Goal: Transaction & Acquisition: Subscribe to service/newsletter

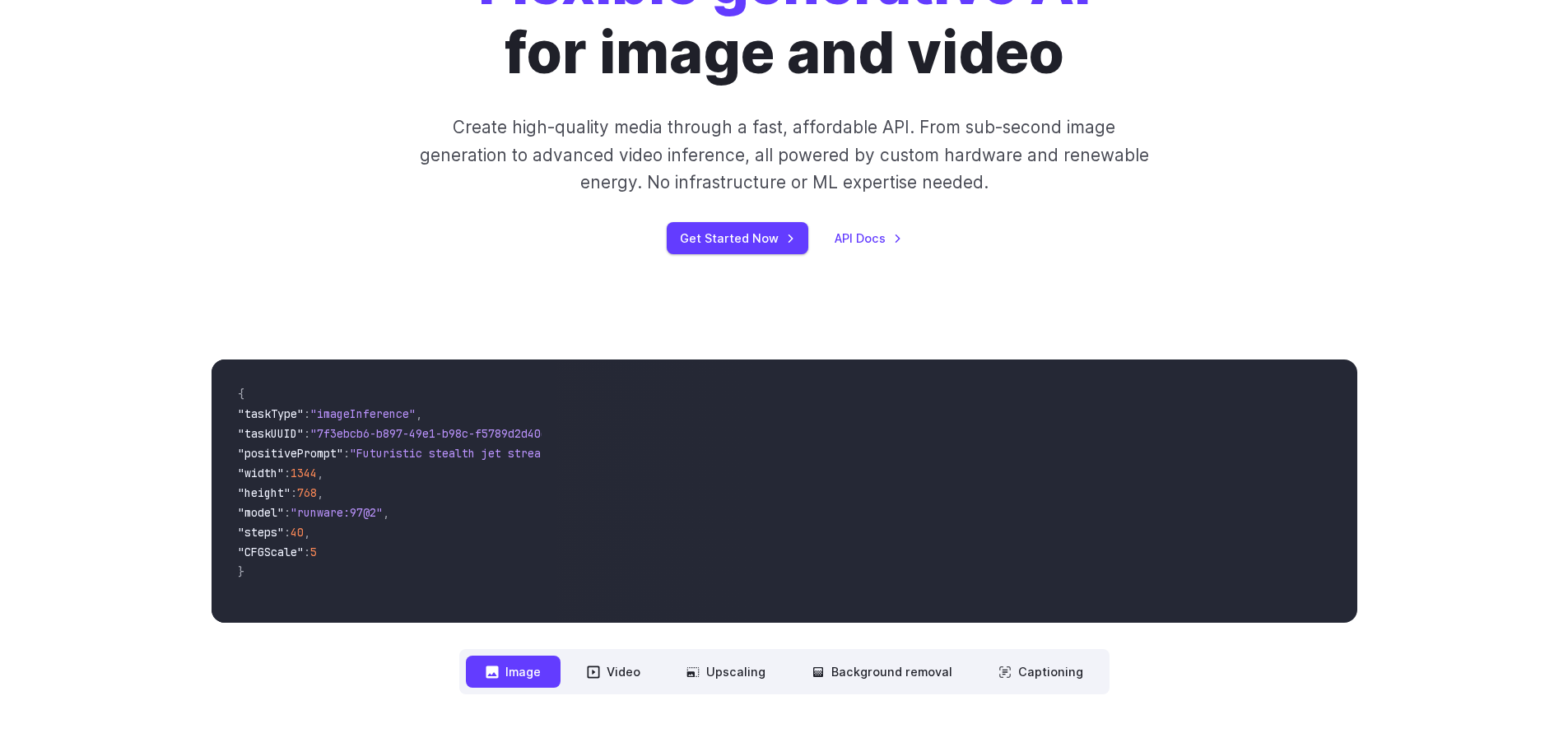
scroll to position [329, 0]
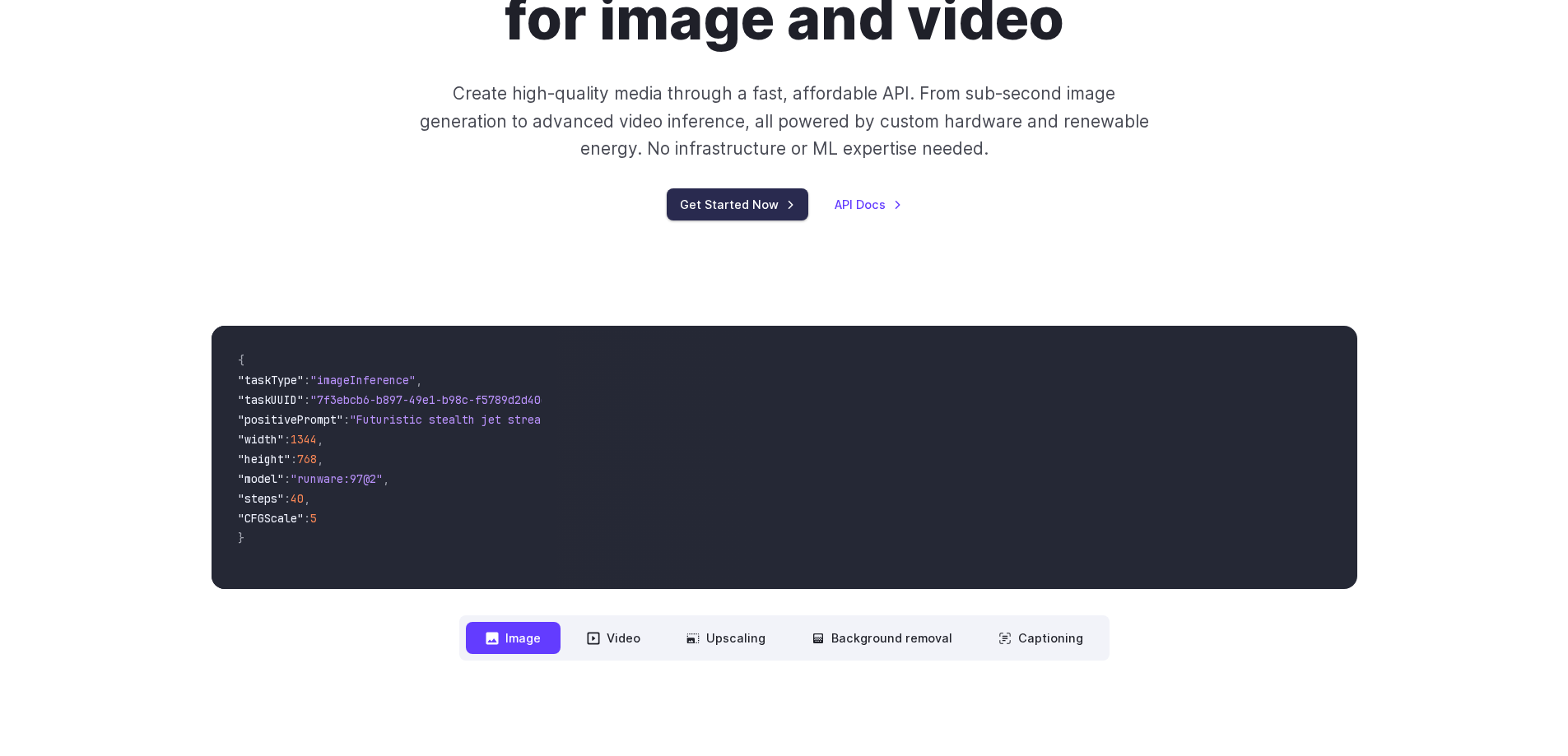
click at [715, 204] on link "Get Started Now" at bounding box center [737, 204] width 141 height 32
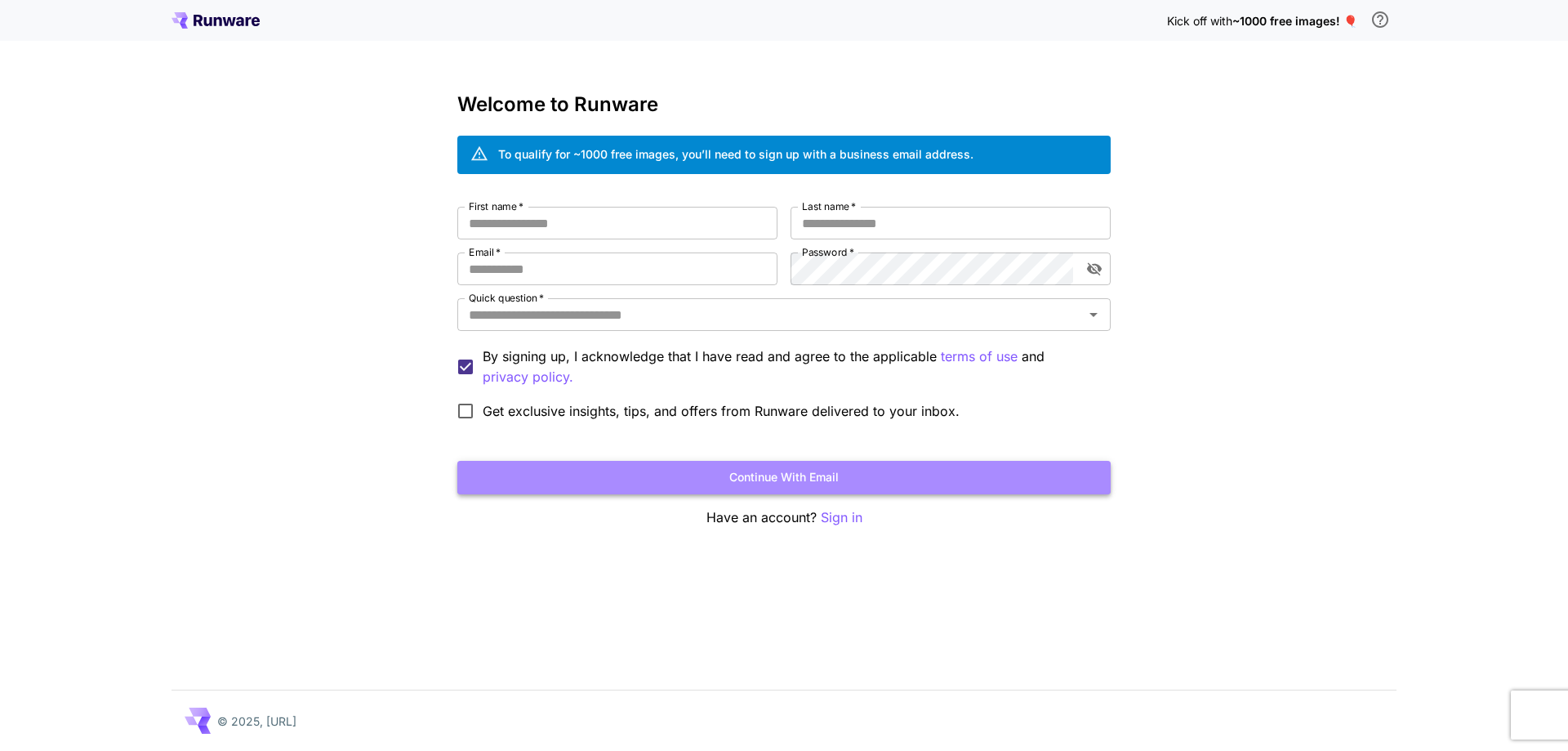
click at [791, 476] on button "Continue with email" at bounding box center [784, 478] width 654 height 33
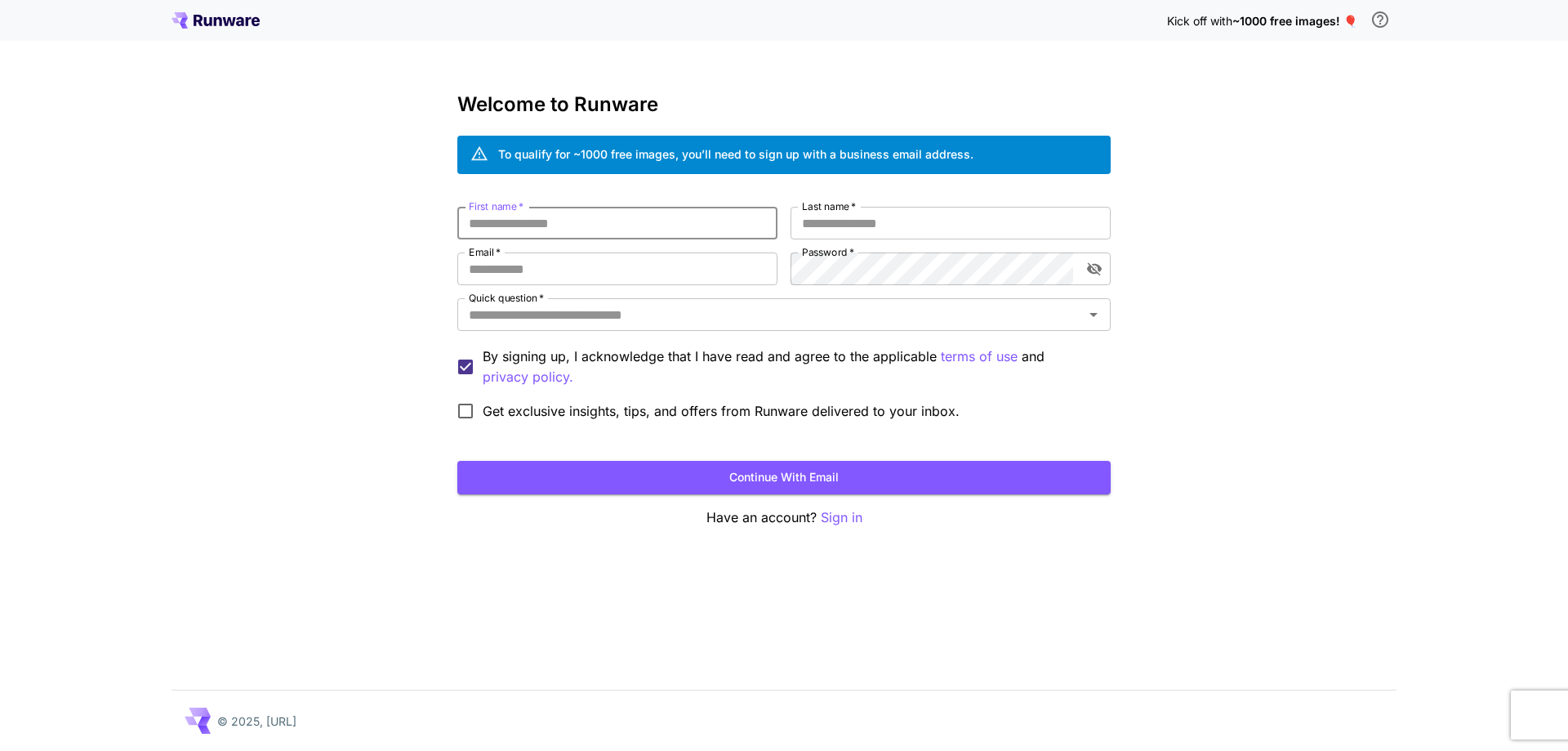
click at [627, 216] on input "First name   *" at bounding box center [618, 223] width 321 height 33
click at [608, 226] on input "First name   *" at bounding box center [618, 223] width 321 height 33
click at [534, 231] on input "First name   *" at bounding box center [618, 223] width 321 height 33
drag, startPoint x: 523, startPoint y: 224, endPoint x: 638, endPoint y: 351, distance: 171.3
click at [528, 225] on input "First name   *" at bounding box center [618, 223] width 321 height 33
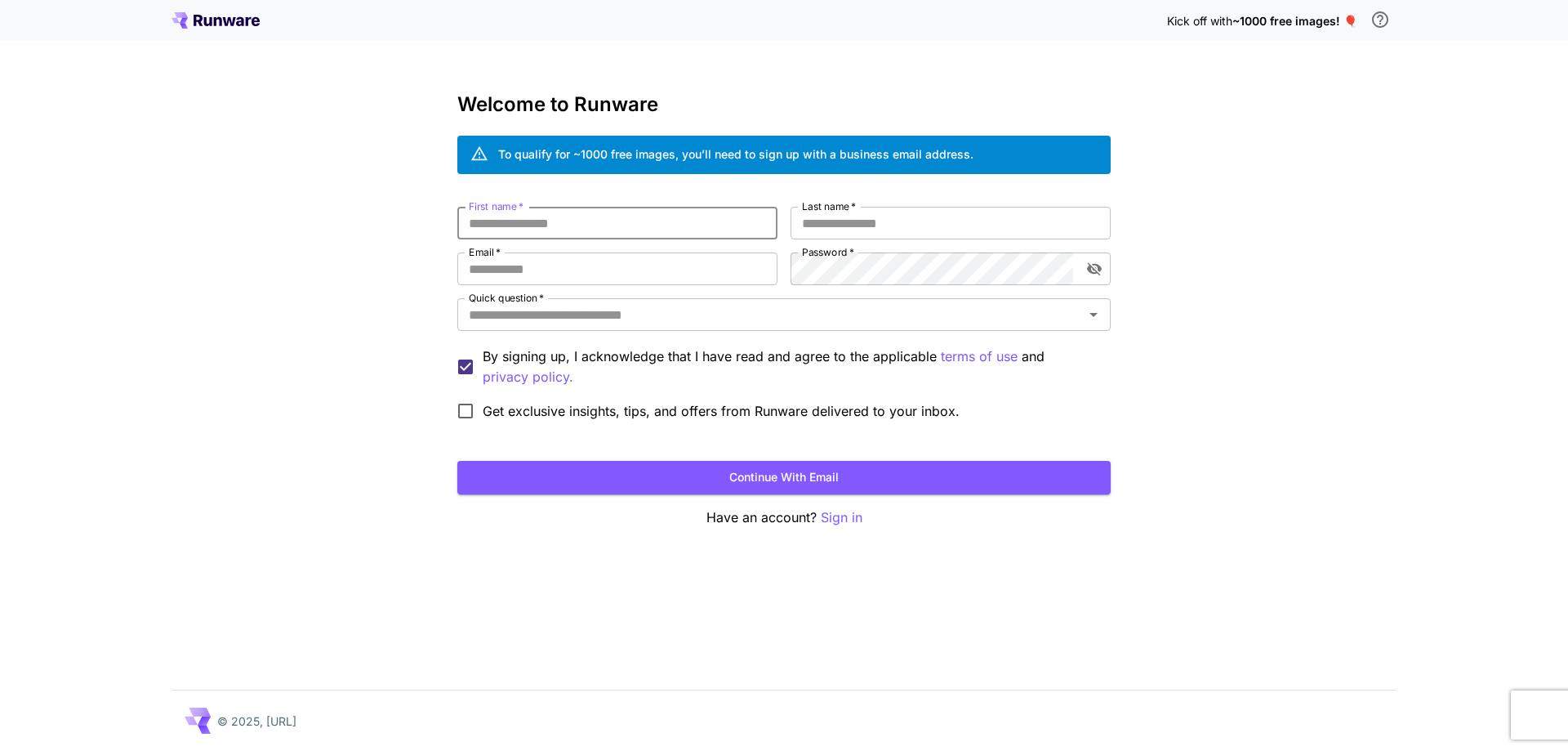
click at [218, 9] on div "Kick off with ~1000 free images! 🎈" at bounding box center [784, 20] width 1226 height 34
click at [252, 22] on icon at bounding box center [255, 22] width 8 height 9
